Goal: Information Seeking & Learning: Learn about a topic

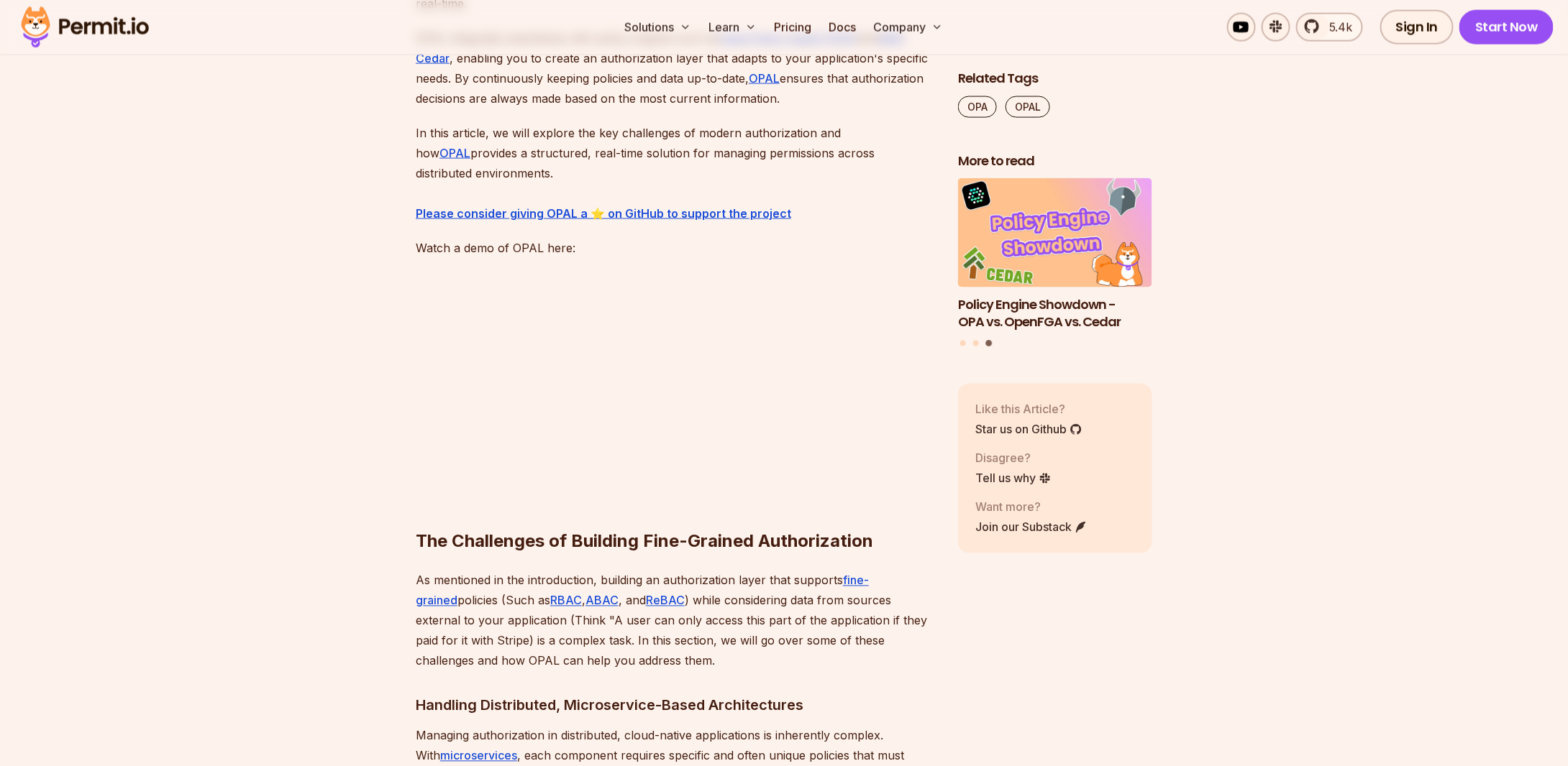
scroll to position [1078, 0]
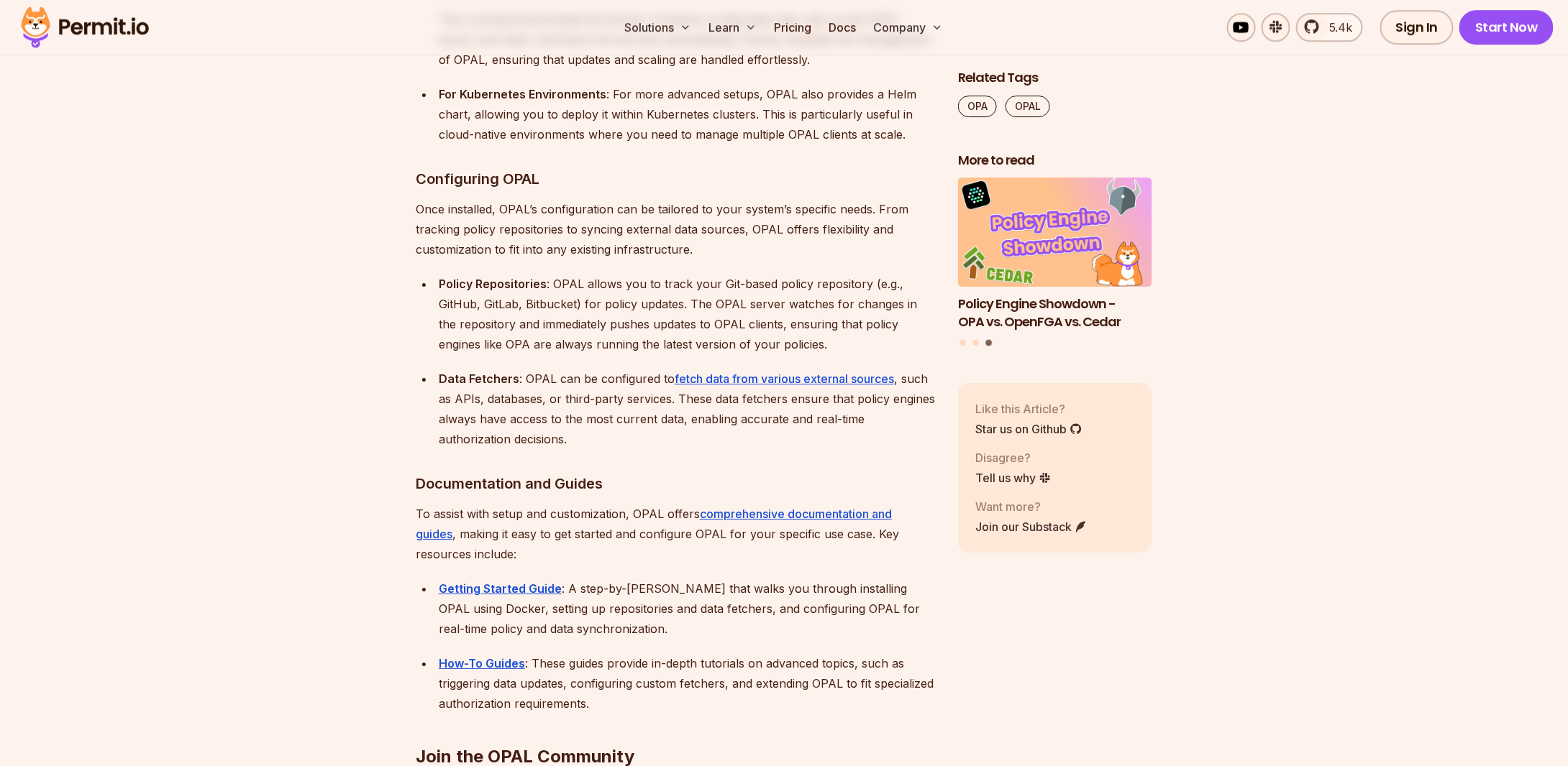
scroll to position [7764, 0]
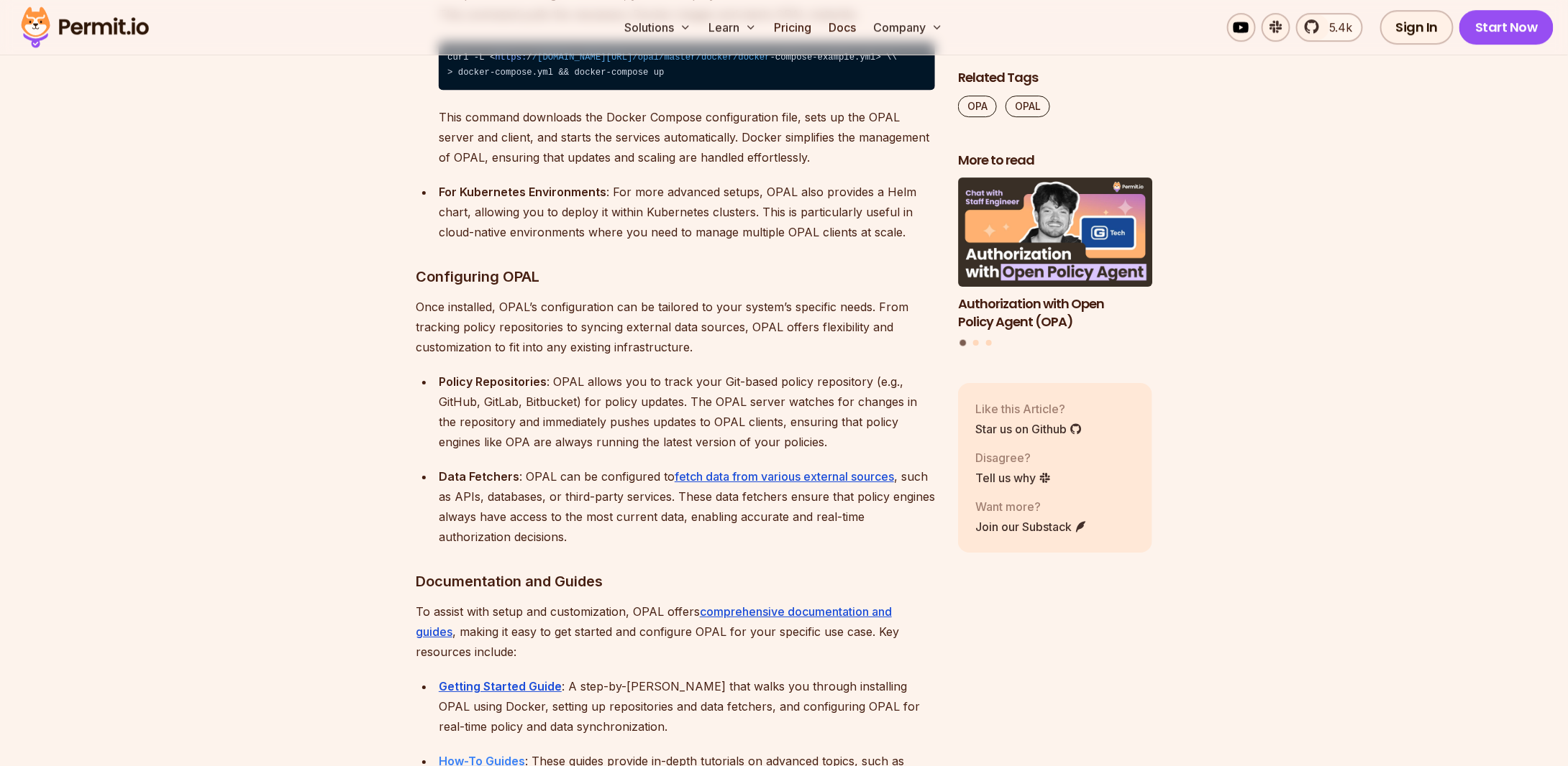
click at [498, 754] on strong "How-To Guides" at bounding box center [481, 761] width 87 height 15
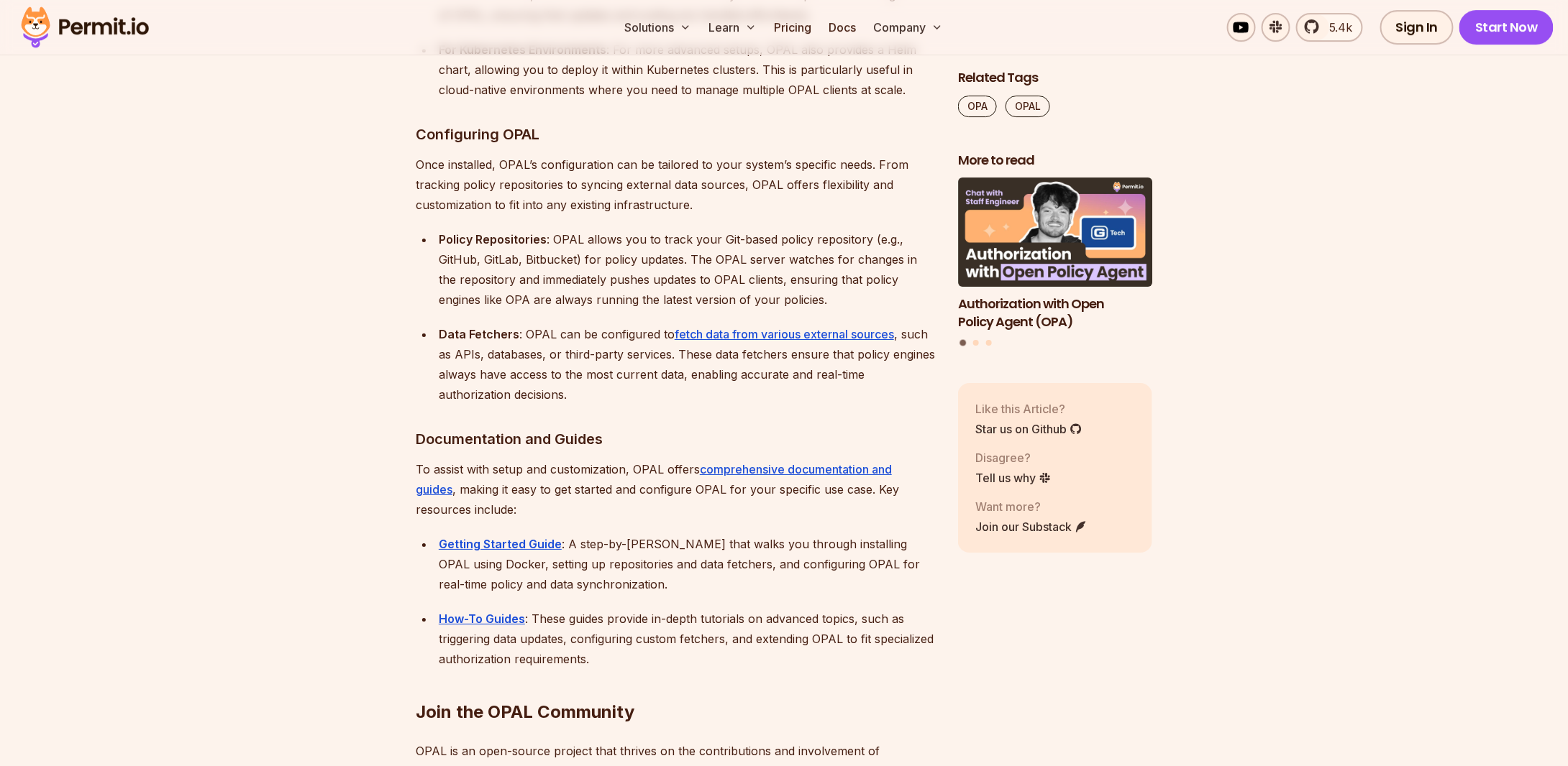
scroll to position [7907, 0]
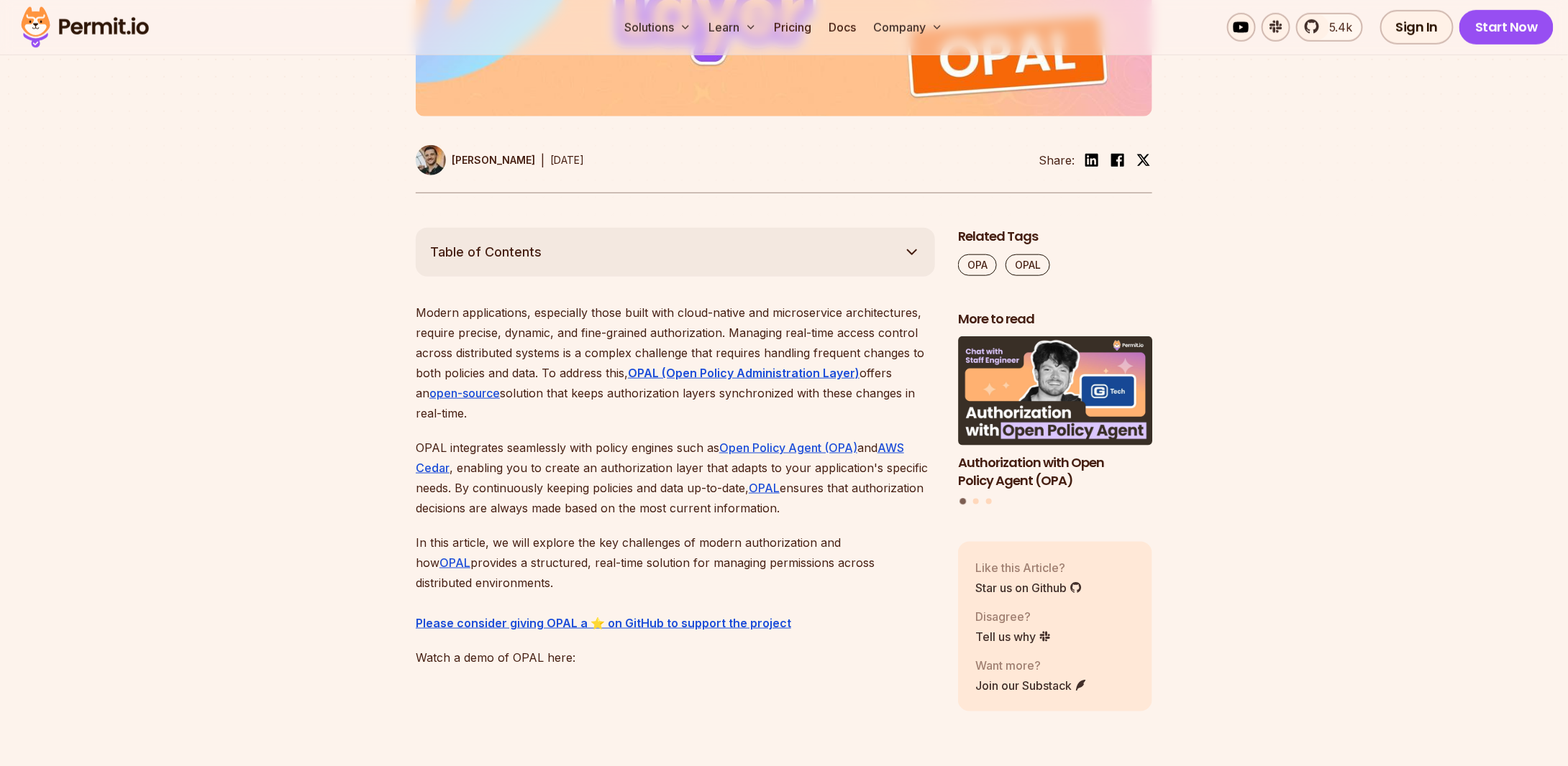
scroll to position [790, 0]
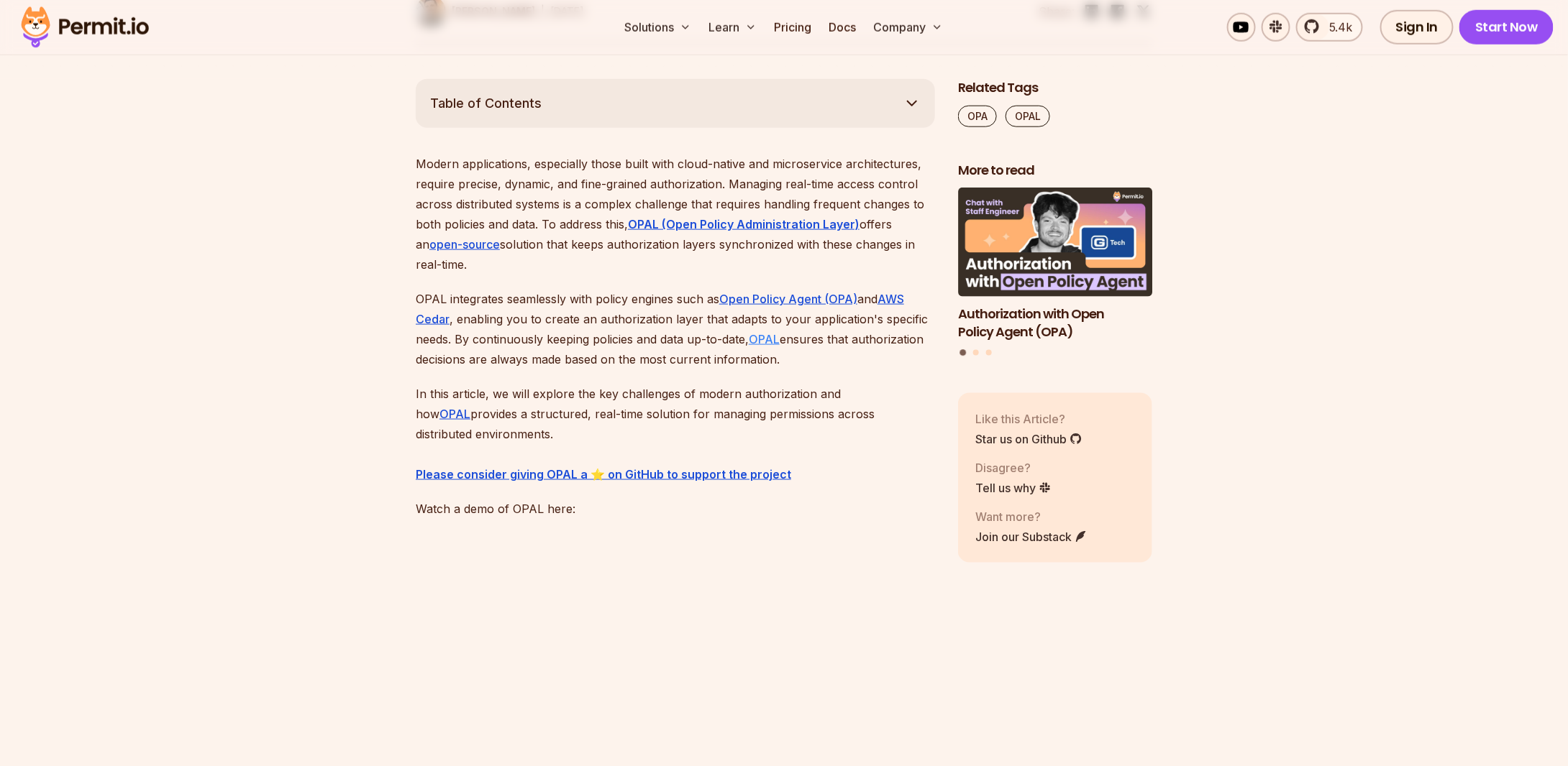
click at [772, 333] on link "OPAL" at bounding box center [765, 339] width 31 height 15
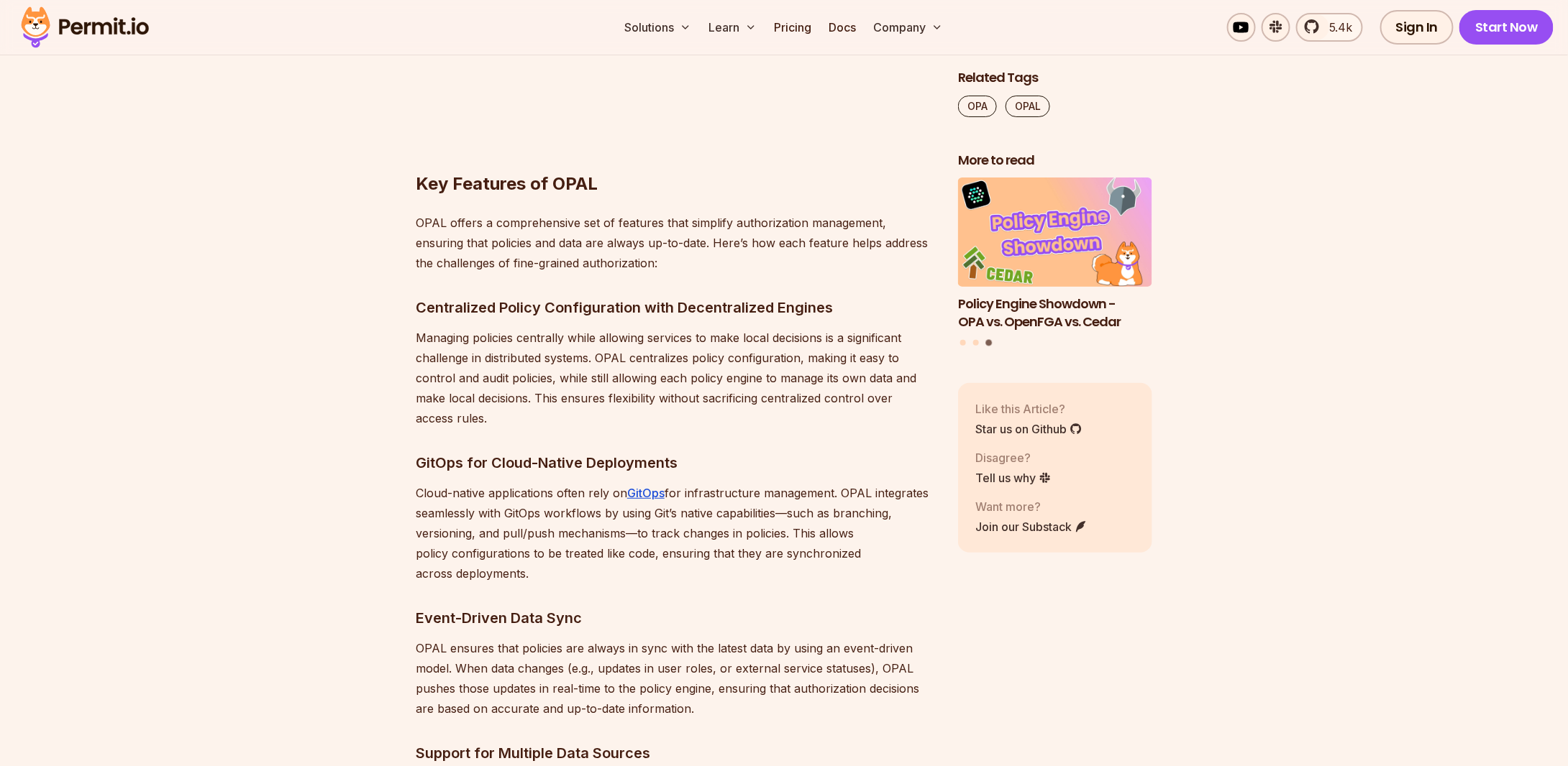
scroll to position [2803, 0]
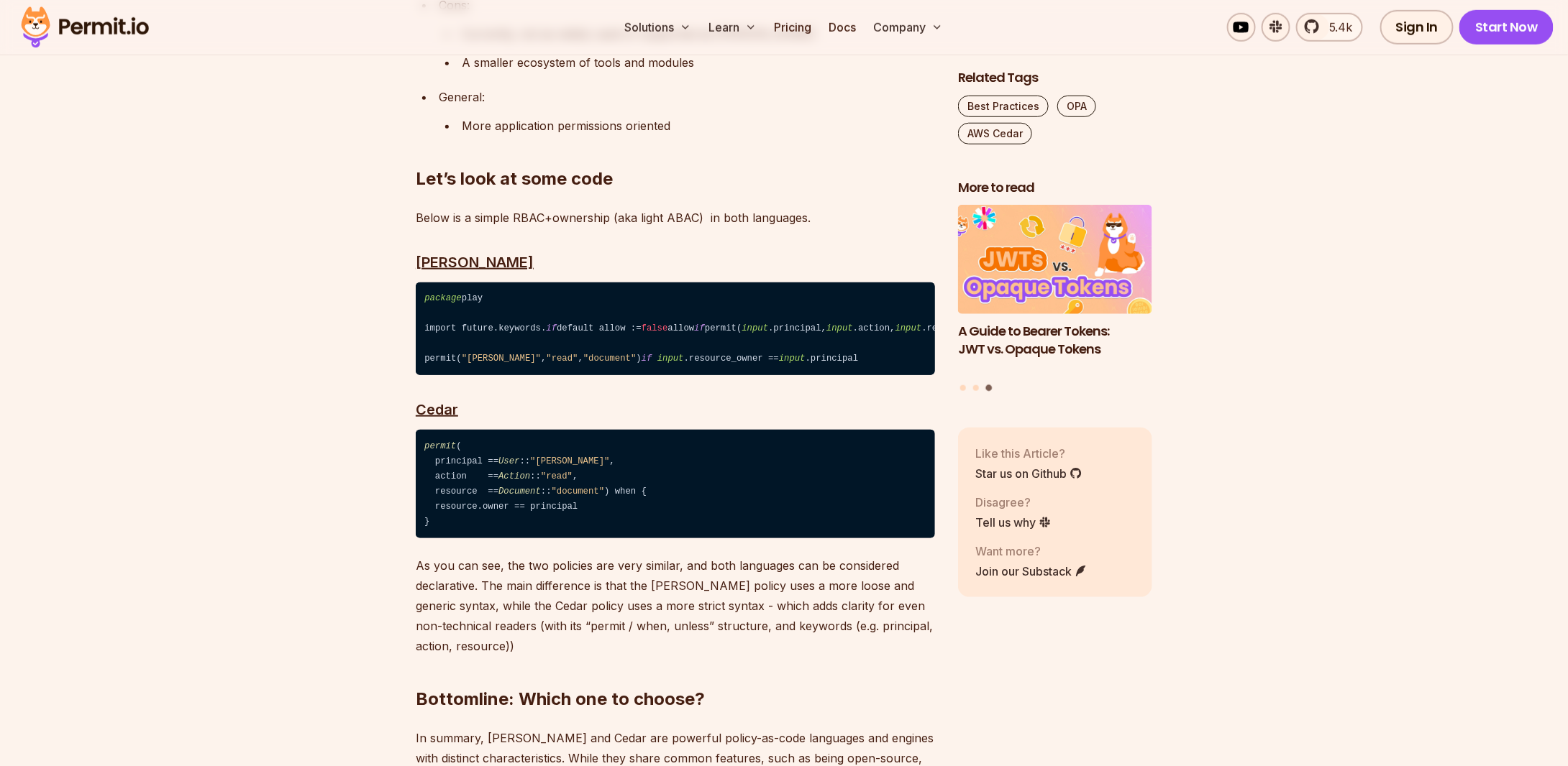
scroll to position [3307, 0]
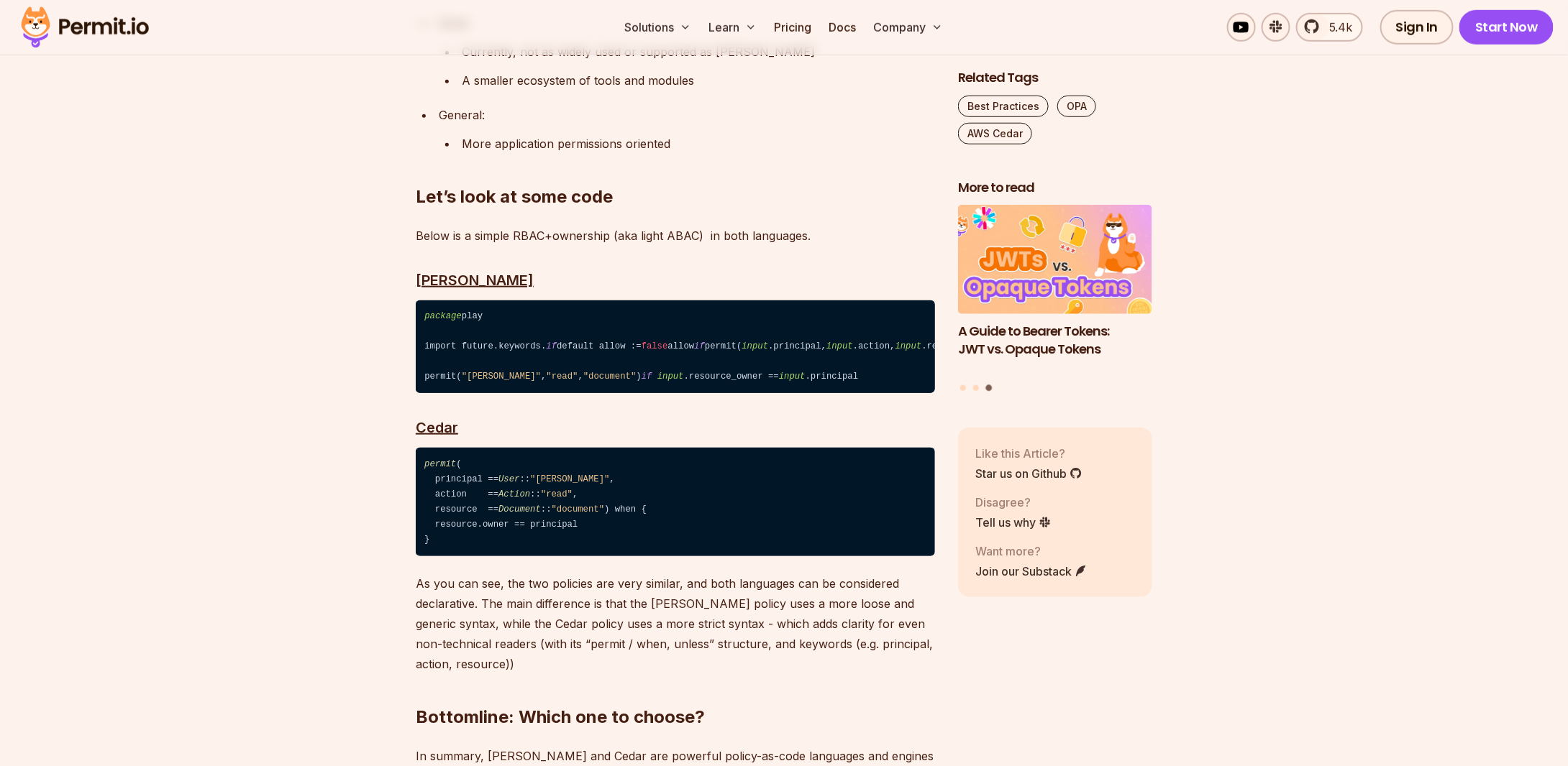
drag, startPoint x: 490, startPoint y: 514, endPoint x: 416, endPoint y: 429, distance: 112.7
click at [416, 448] on code "permit ( principal == User :: "alice" , action == Action :: "read" , resource =…" at bounding box center [675, 503] width 519 height 109
copy code "permit ( principal == User :: "alice" , action == Action :: "read" , resource =…"
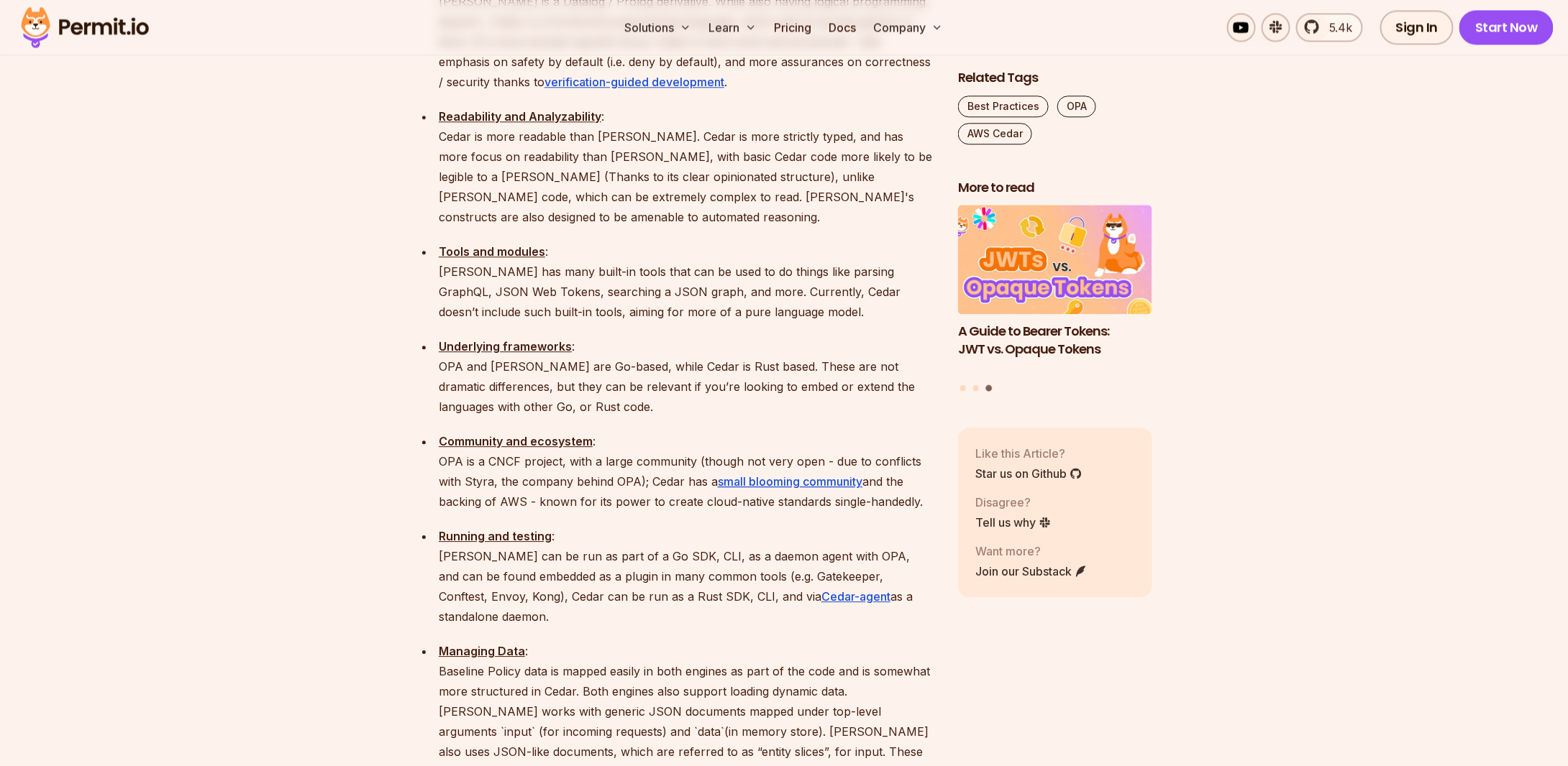
scroll to position [1869, 0]
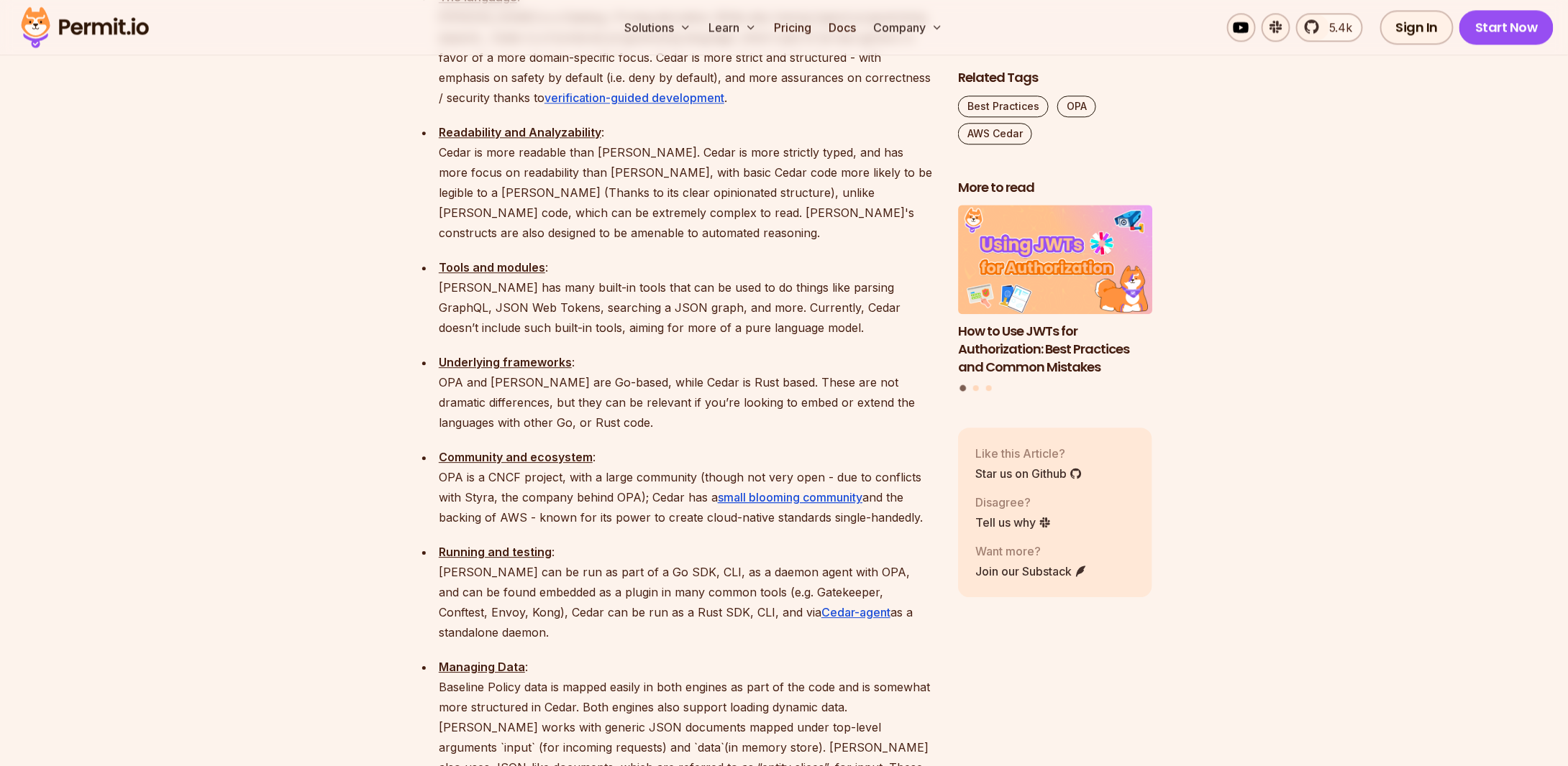
click at [502, 447] on p "Community and ecosystem : OPA is a CNCF project, with a large community (though…" at bounding box center [687, 487] width 496 height 81
copy p "CNCF"
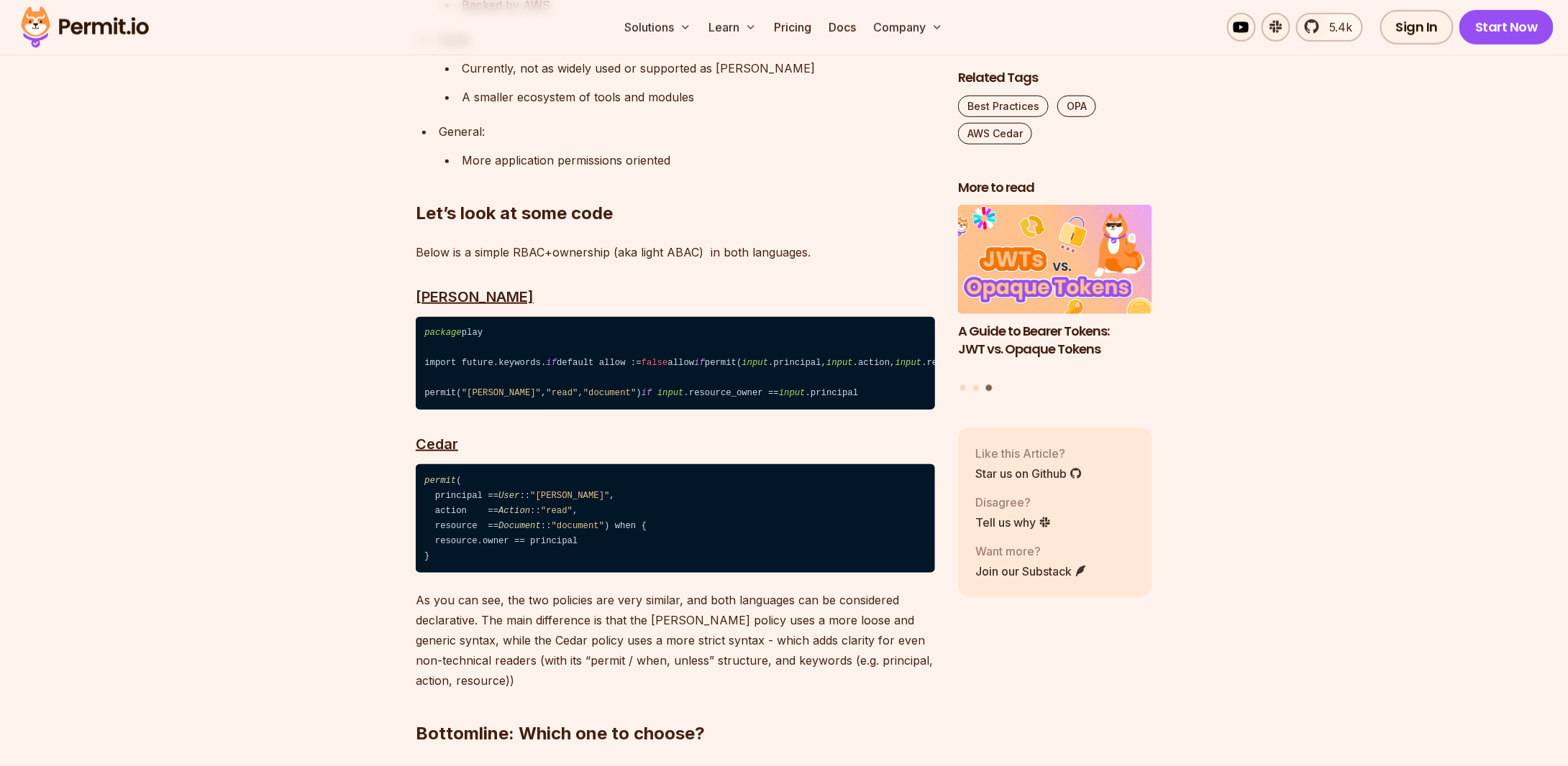
scroll to position [3379, 0]
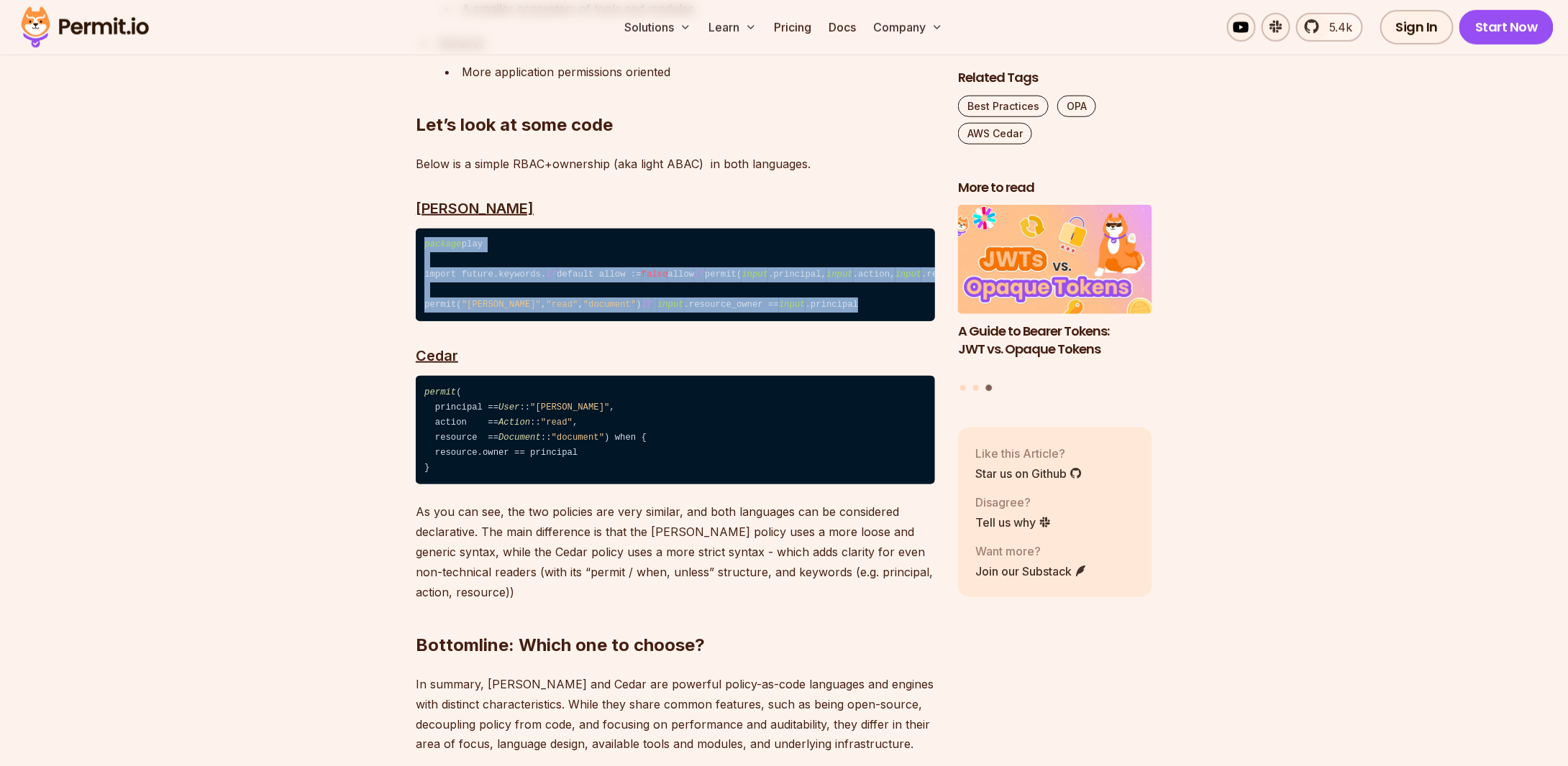
drag, startPoint x: 830, startPoint y: 231, endPoint x: 387, endPoint y: 124, distance: 455.7
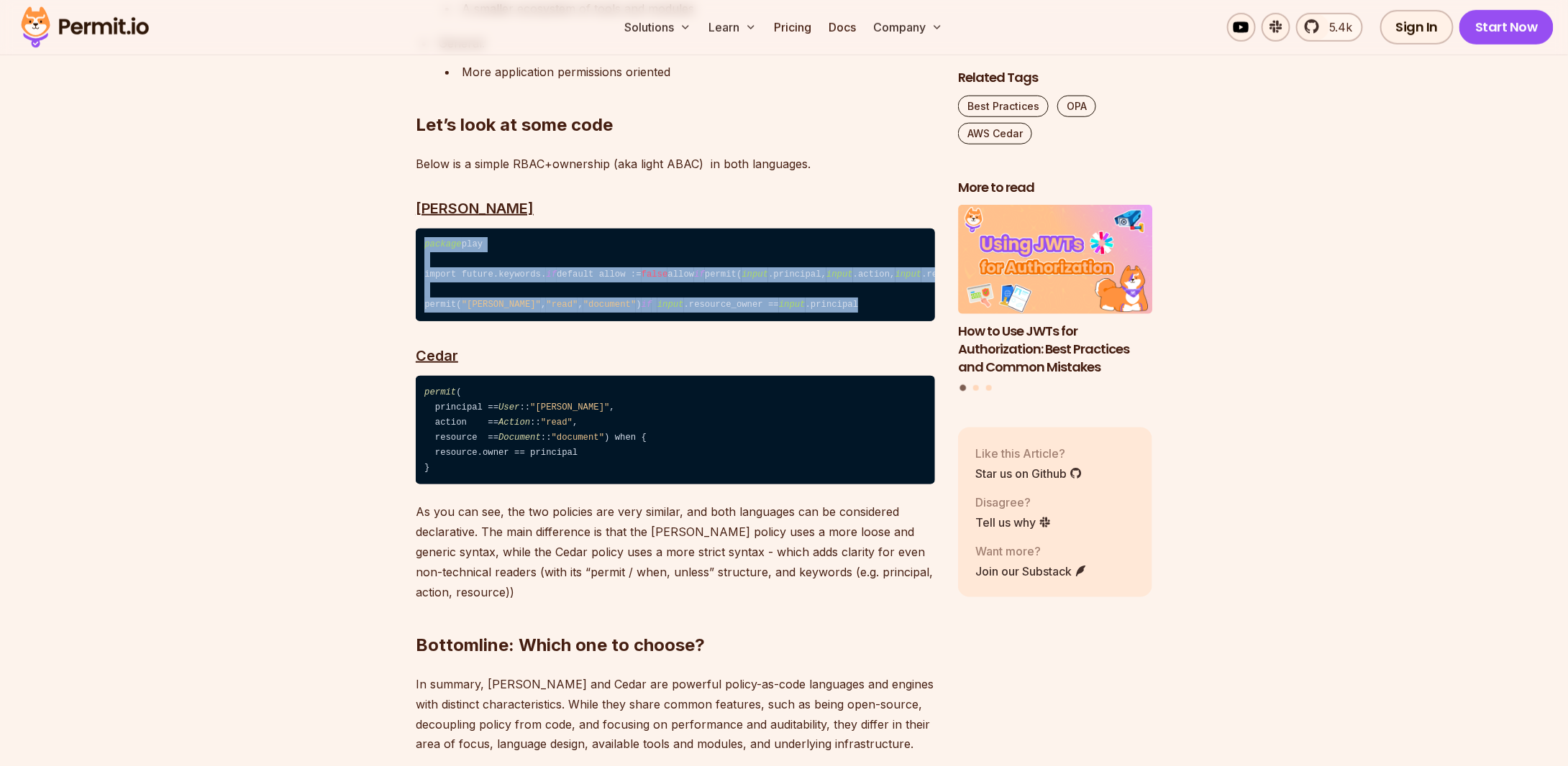
copy code "package play import future.keywords. if default allow := false allow if permit(…"
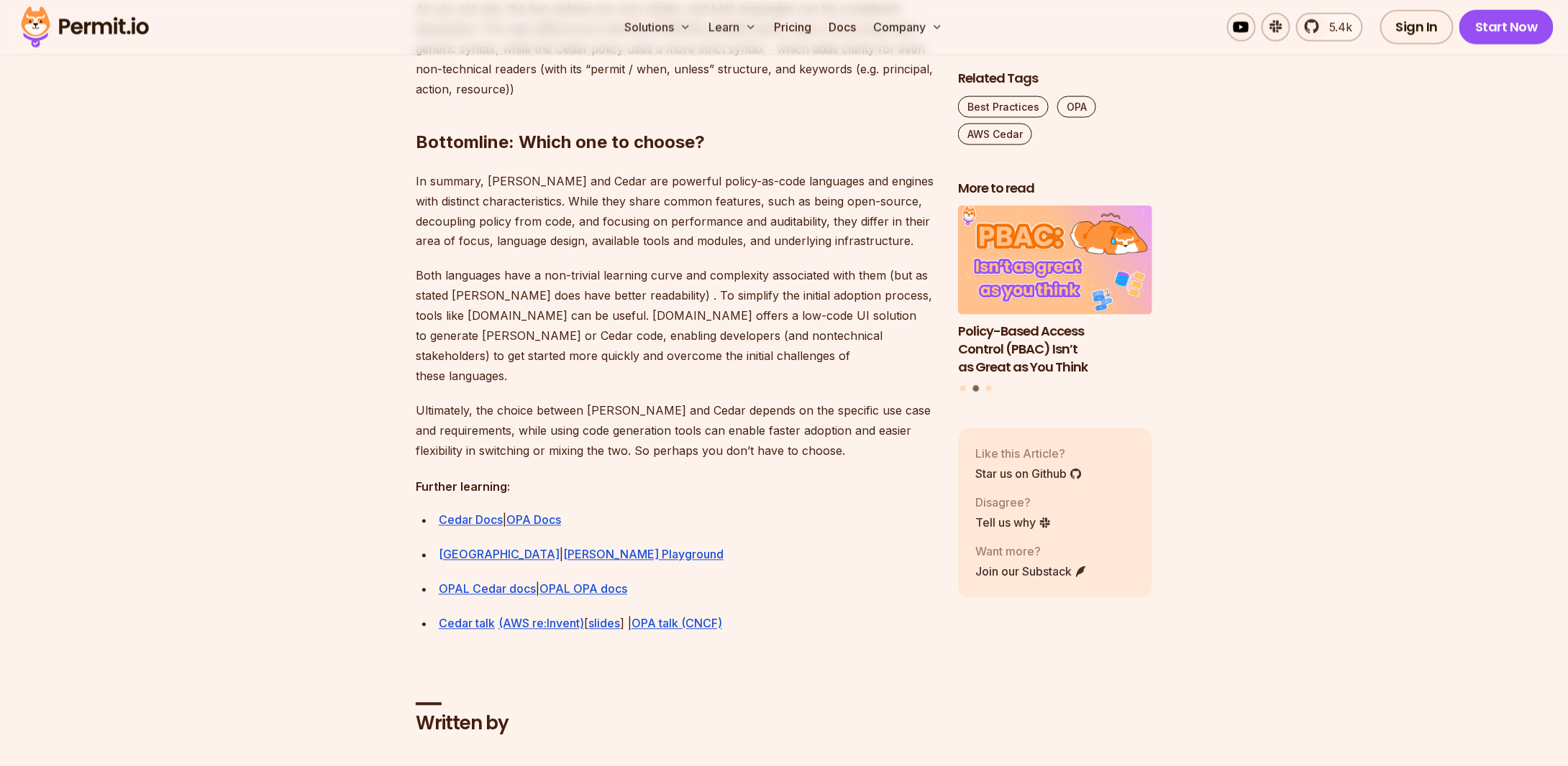
scroll to position [4025, 0]
